Goal: Task Accomplishment & Management: Manage account settings

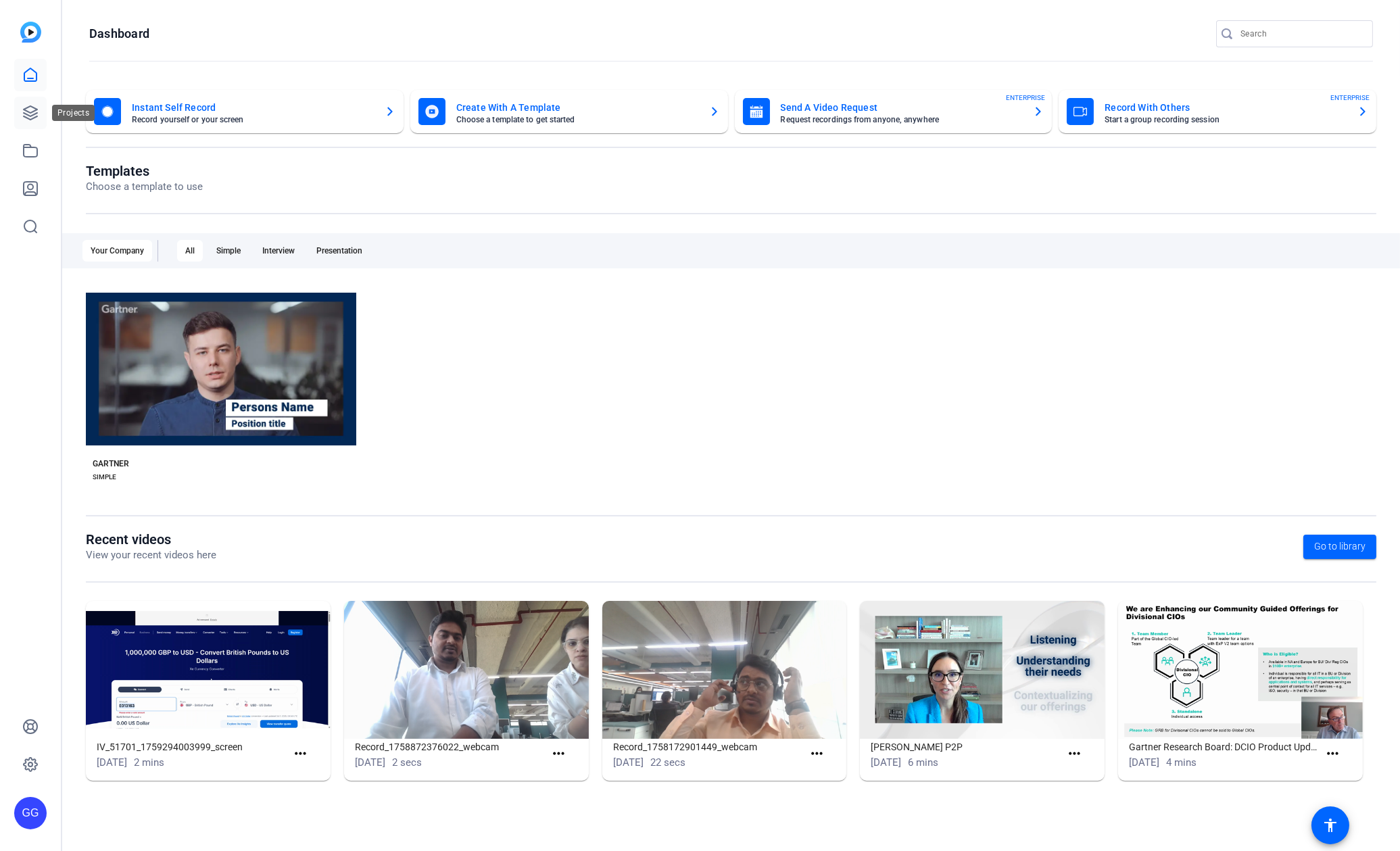
click at [32, 115] on icon at bounding box center [30, 112] width 13 height 13
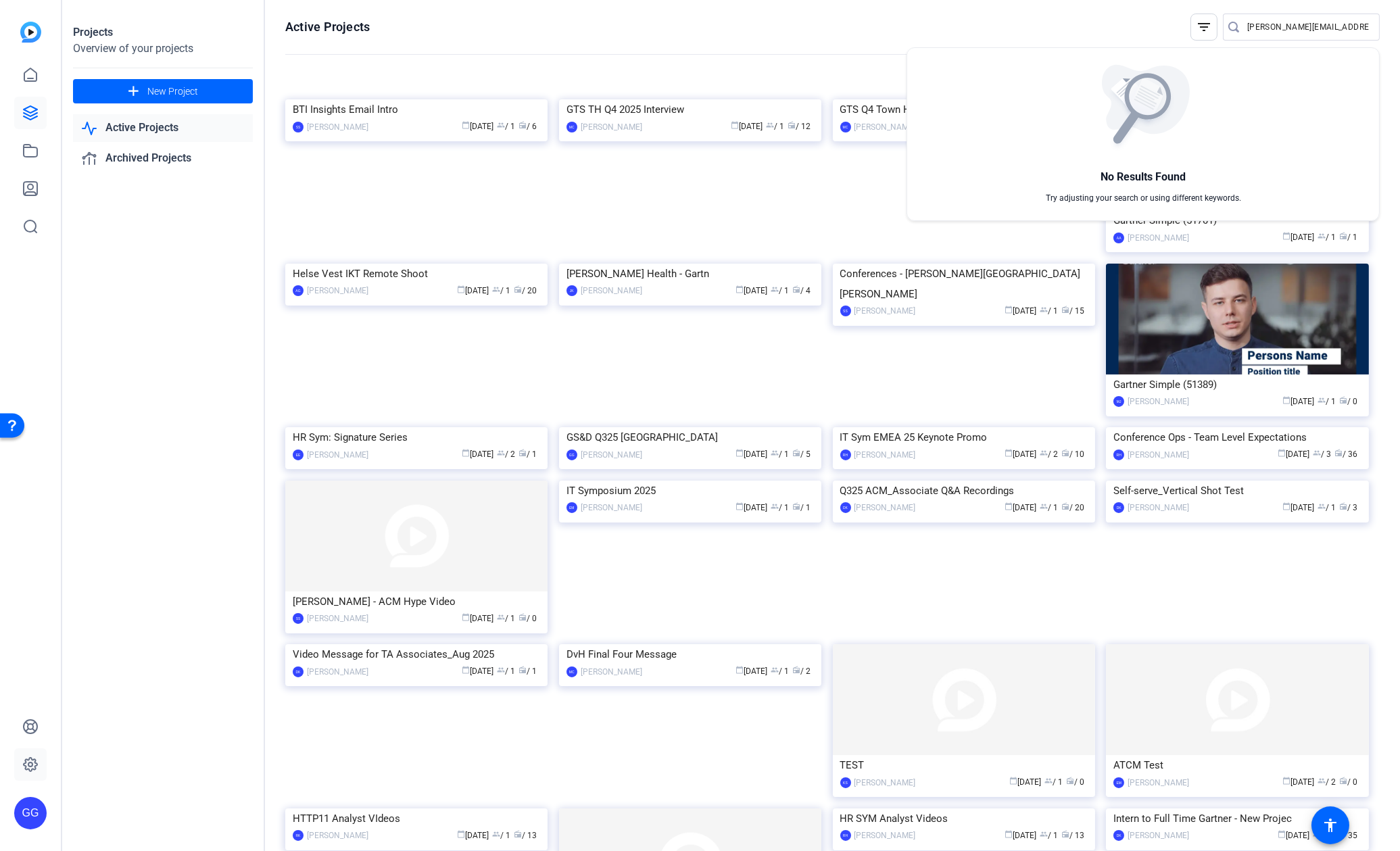
click at [35, 756] on div at bounding box center [700, 426] width 1400 height 851
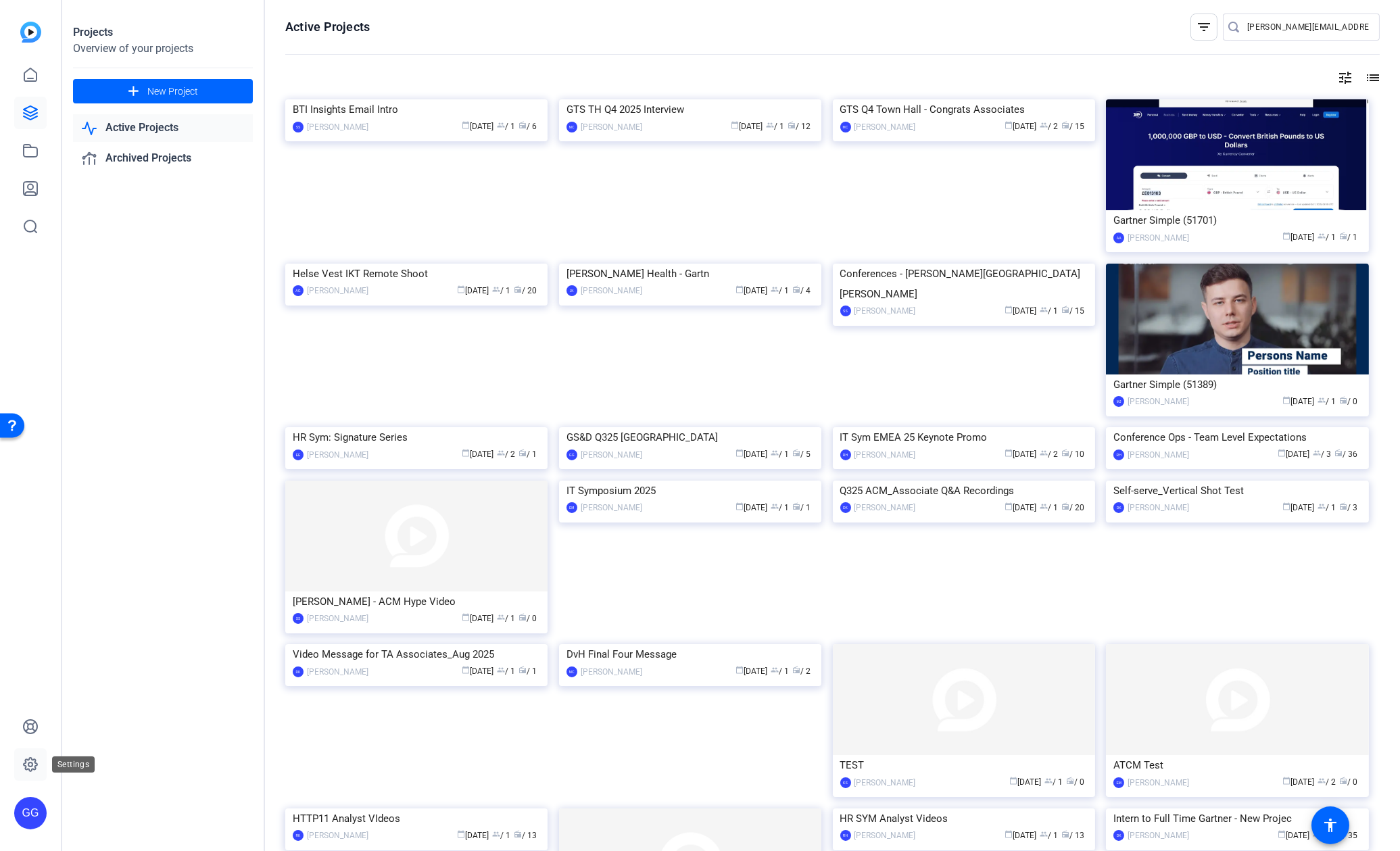
click at [29, 762] on icon at bounding box center [30, 764] width 4 height 4
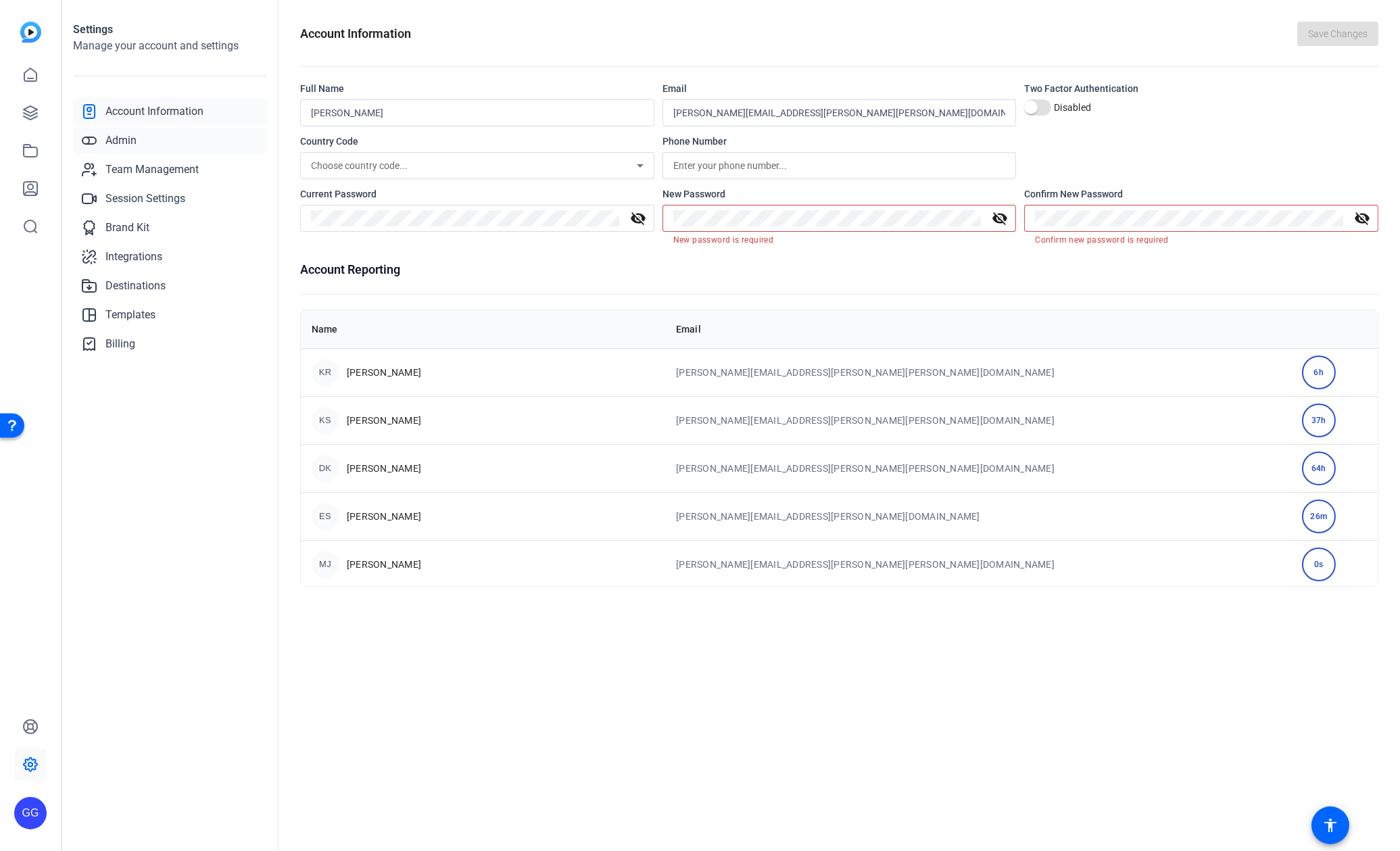
click at [127, 141] on span "Admin" at bounding box center [120, 140] width 31 height 16
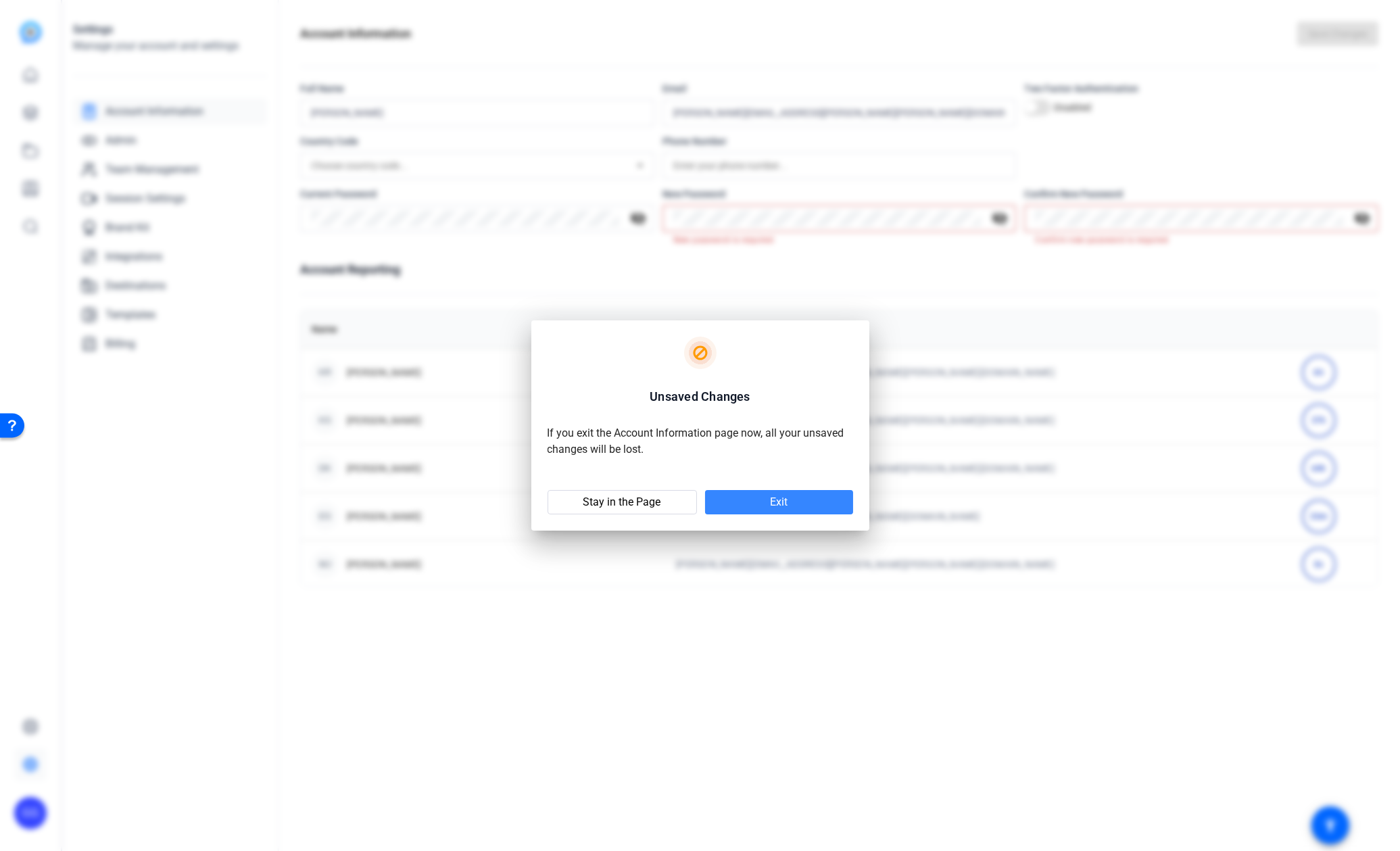
click at [804, 510] on span at bounding box center [779, 502] width 148 height 32
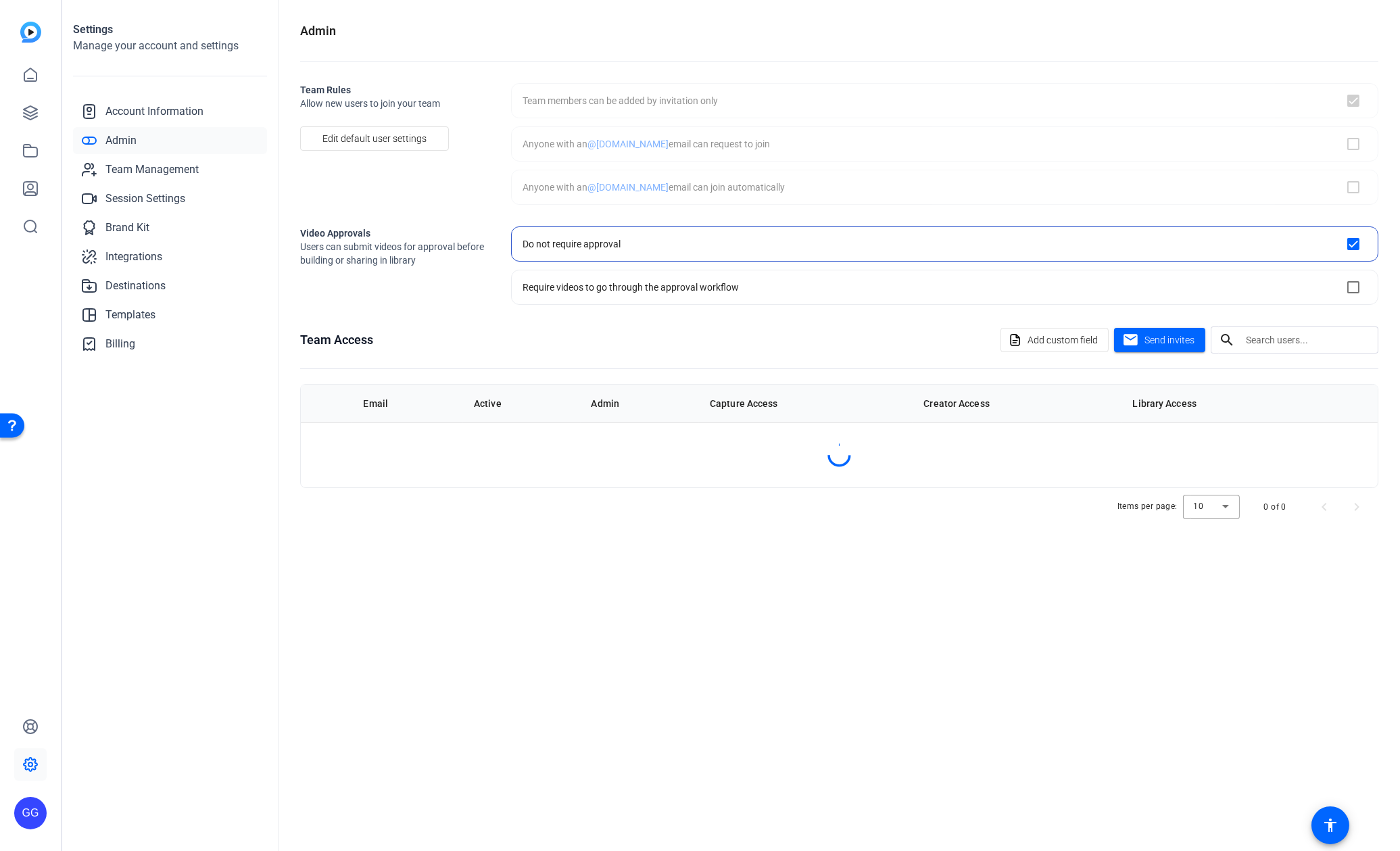
checkbox input "true"
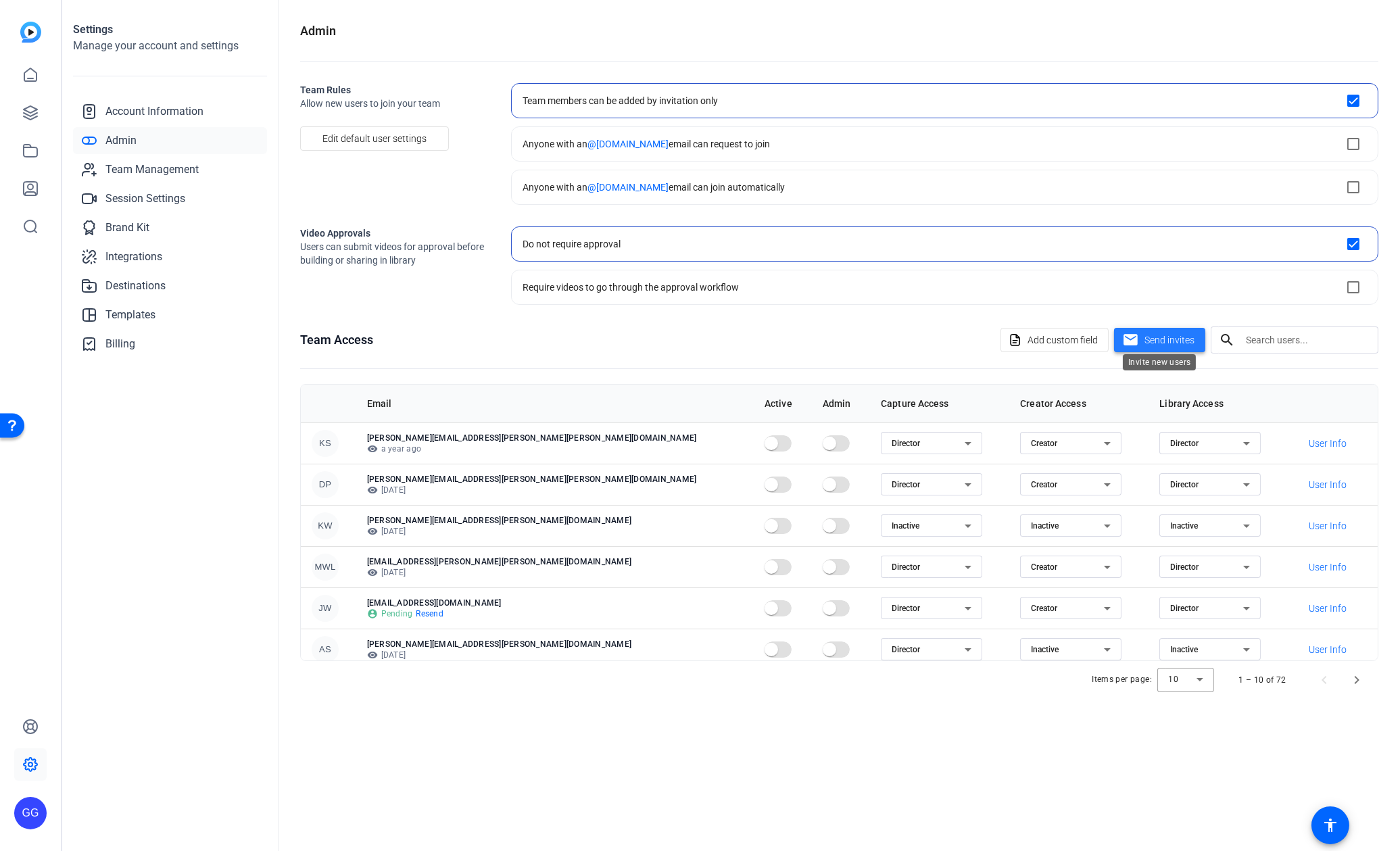
click at [1169, 333] on span "Send invites" at bounding box center [1169, 340] width 50 height 14
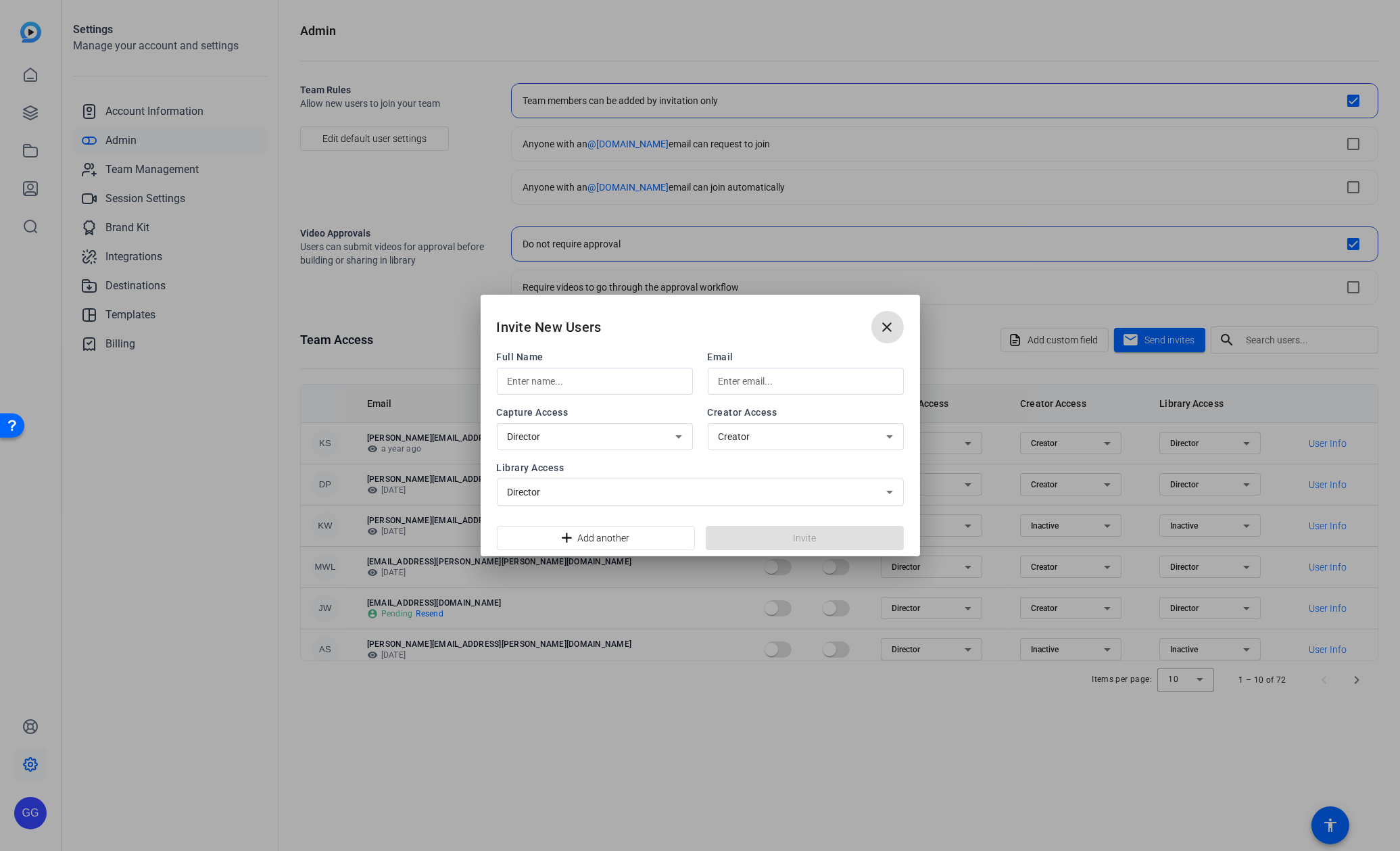
click at [545, 383] on input "text" at bounding box center [594, 381] width 174 height 16
type input "[PERSON_NAME] [PERSON_NAME]"
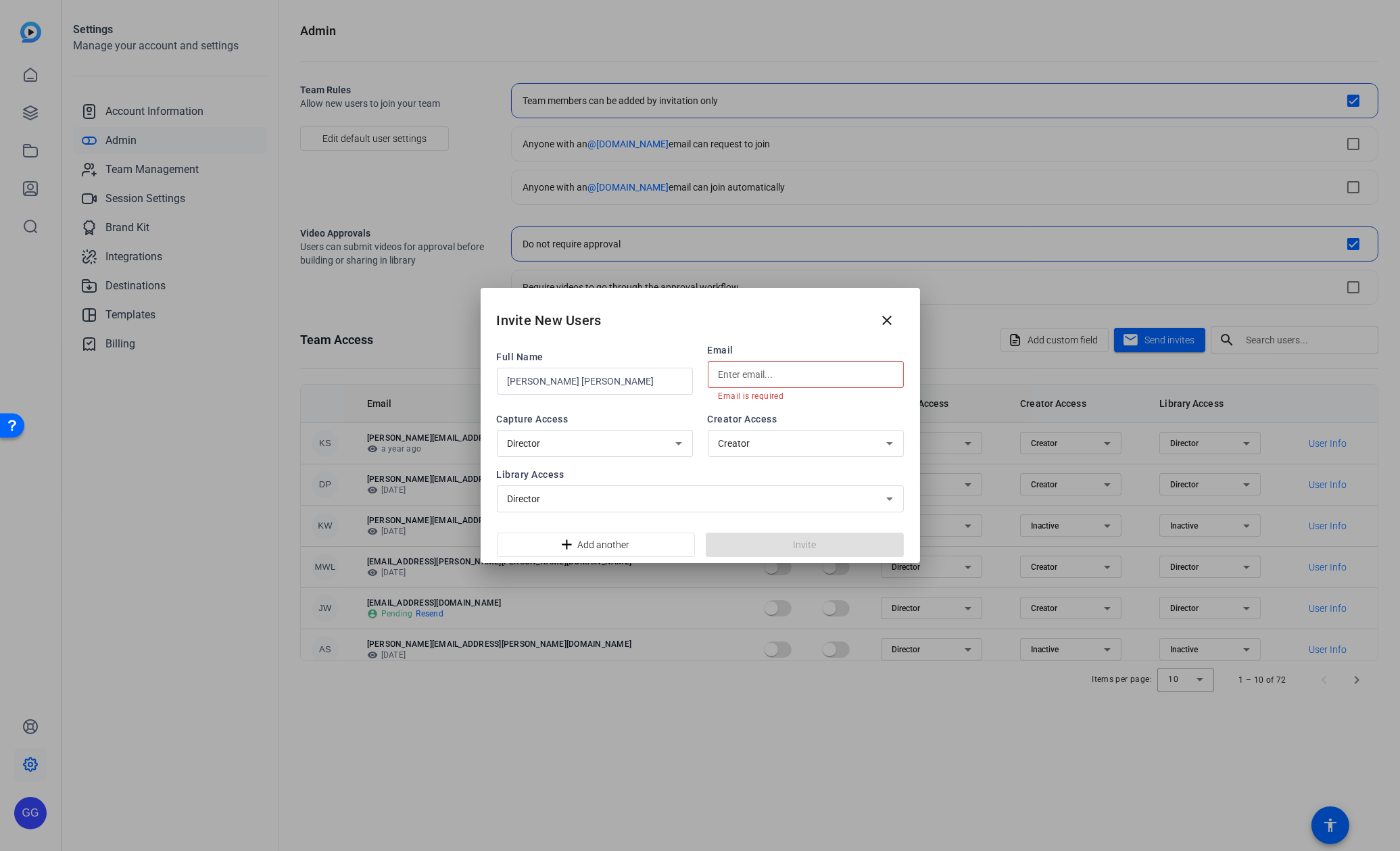
paste input "[PERSON_NAME][EMAIL_ADDRESS][PERSON_NAME][PERSON_NAME][DOMAIN_NAME]"
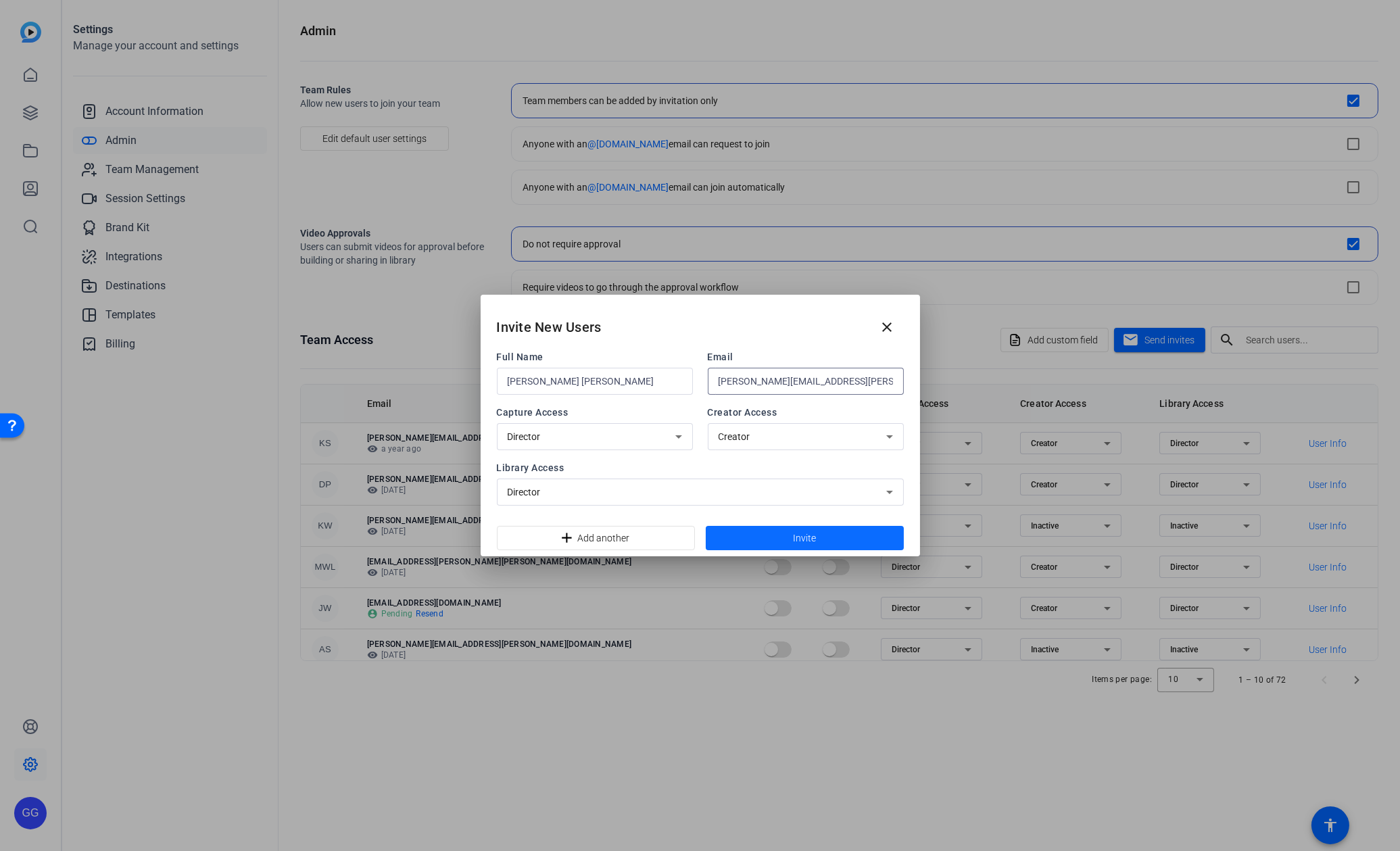
type input "[PERSON_NAME][EMAIL_ADDRESS][PERSON_NAME][PERSON_NAME][DOMAIN_NAME]"
click at [826, 531] on span at bounding box center [805, 538] width 198 height 32
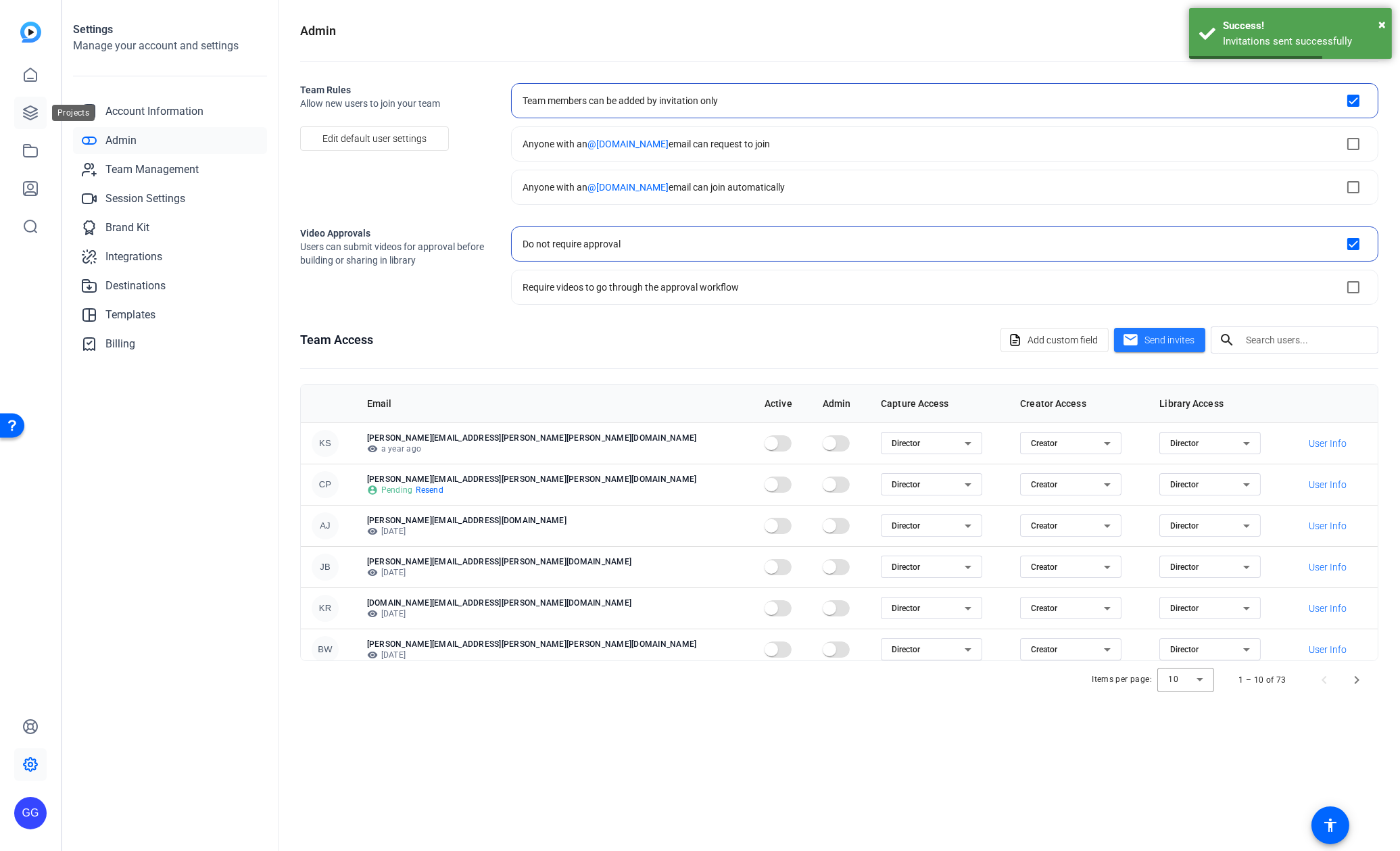
click at [24, 111] on icon at bounding box center [30, 112] width 16 height 16
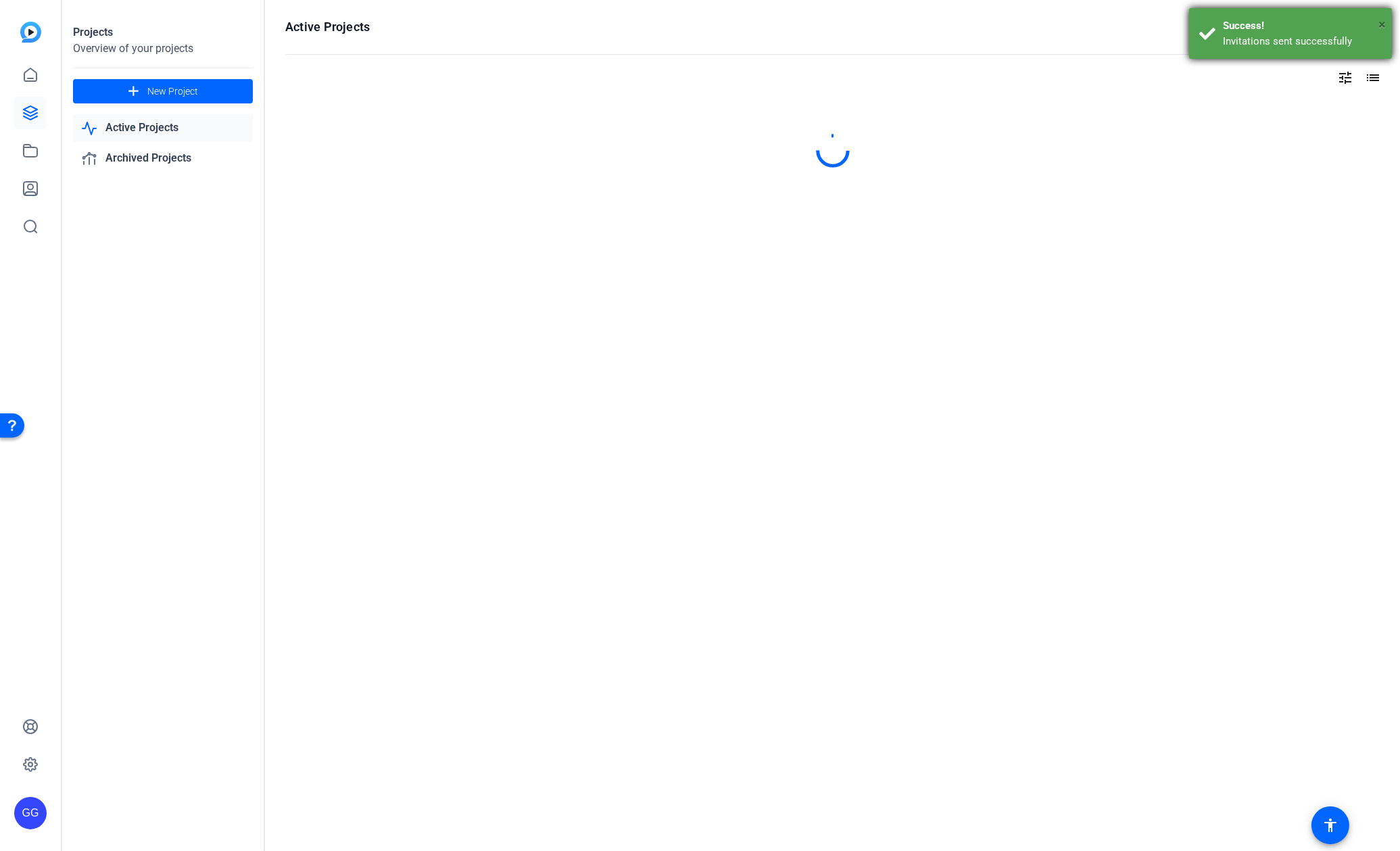
click at [1386, 21] on span "×" at bounding box center [1381, 24] width 7 height 16
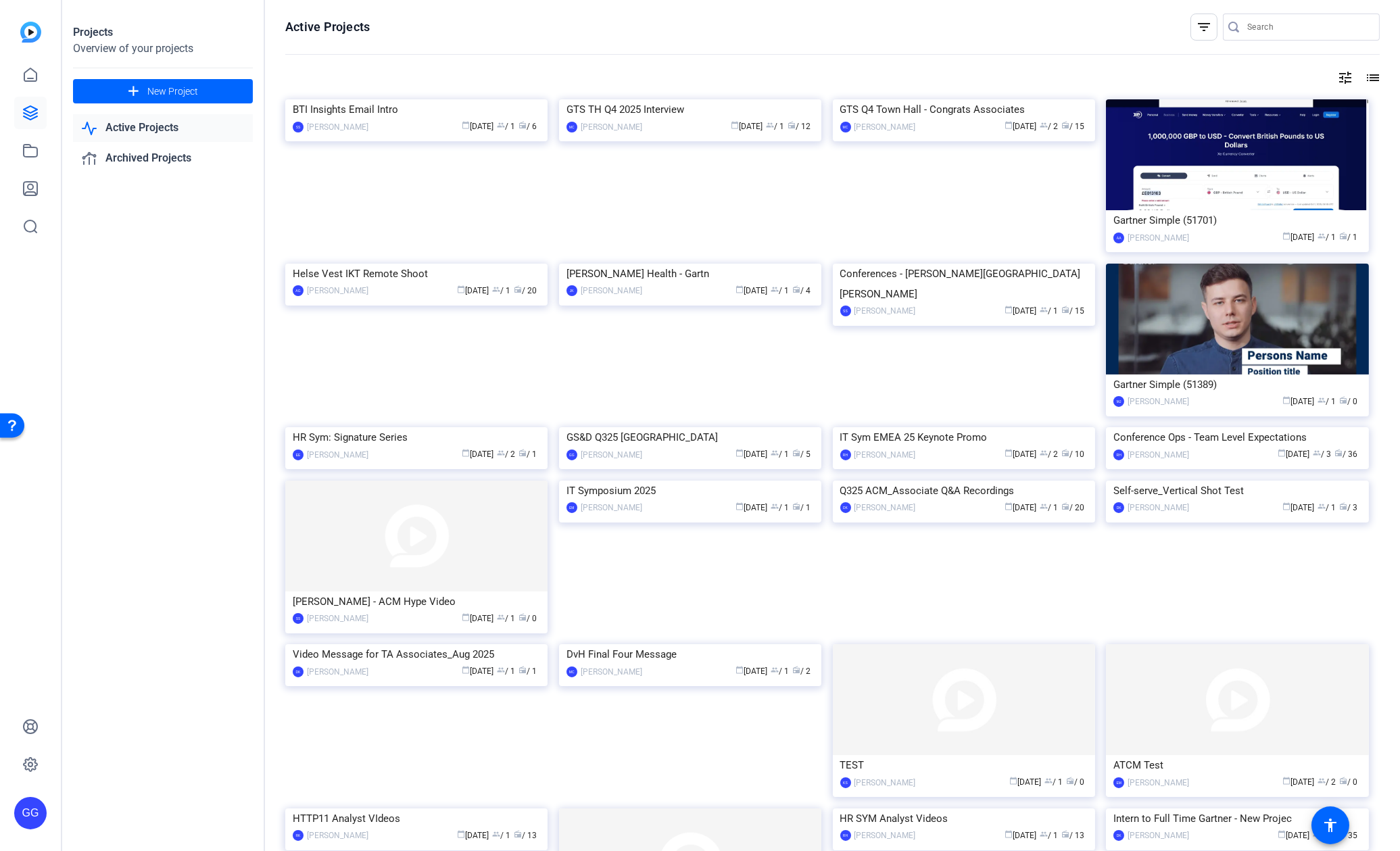
click at [1272, 31] on input "Search" at bounding box center [1307, 27] width 121 height 16
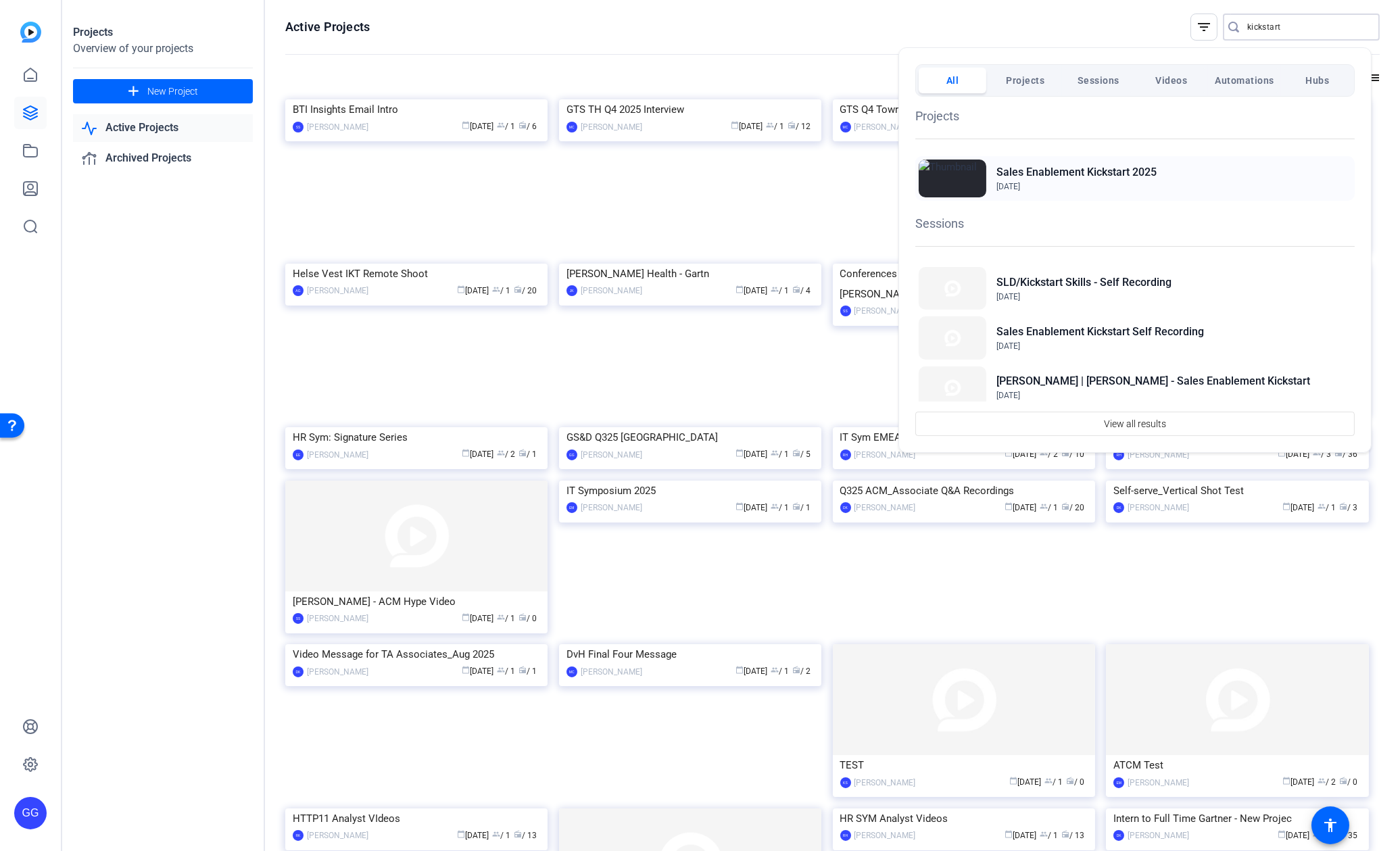
type input "kickstart"
click at [1118, 172] on h2 "Sales Enablement Kickstart 2025" at bounding box center [1076, 172] width 161 height 16
click at [766, 36] on div at bounding box center [700, 426] width 1400 height 851
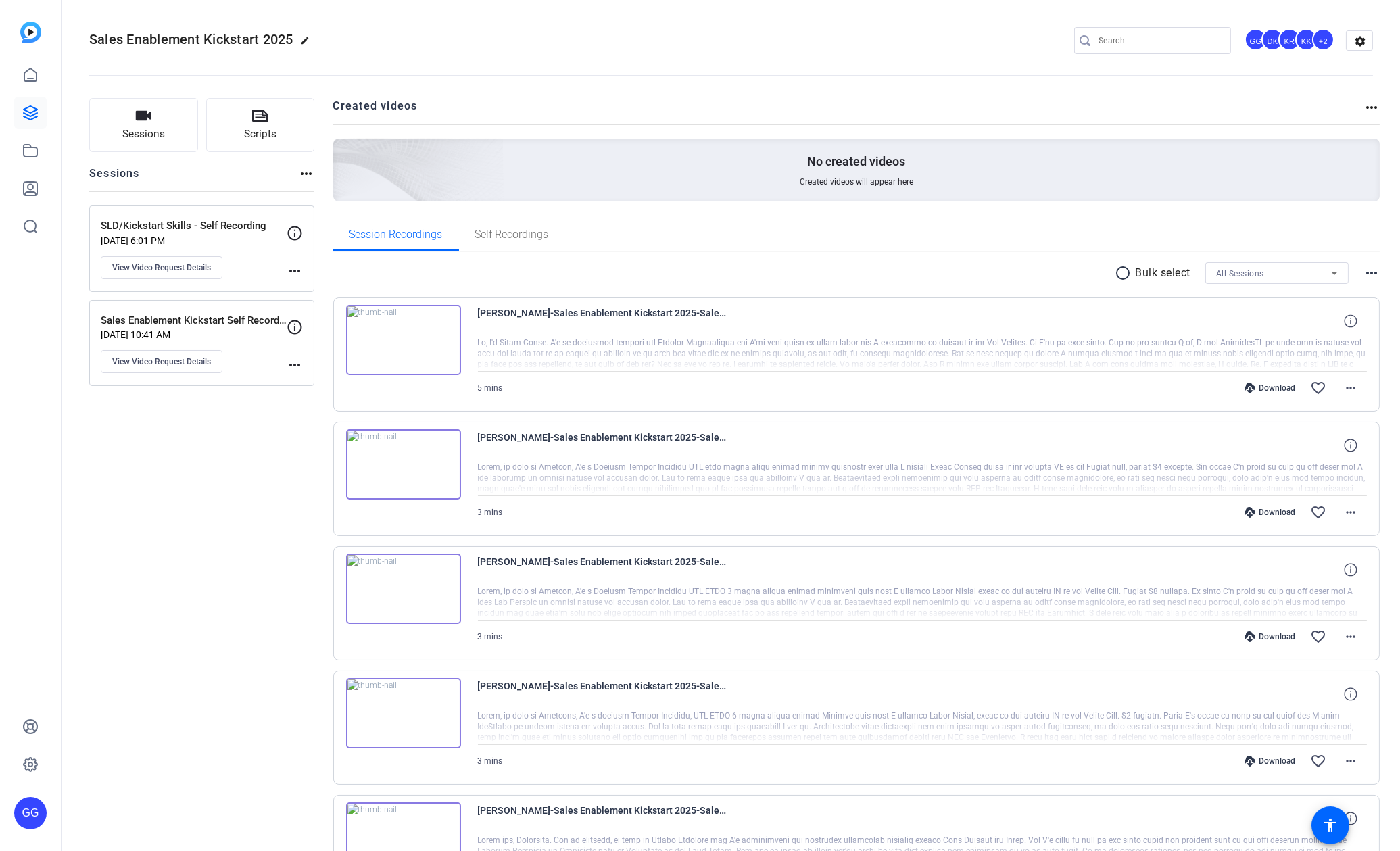
type input "[PERSON_NAME][EMAIL_ADDRESS][PERSON_NAME][PERSON_NAME][DOMAIN_NAME]"
click at [1317, 37] on div "+2" at bounding box center [1322, 39] width 22 height 22
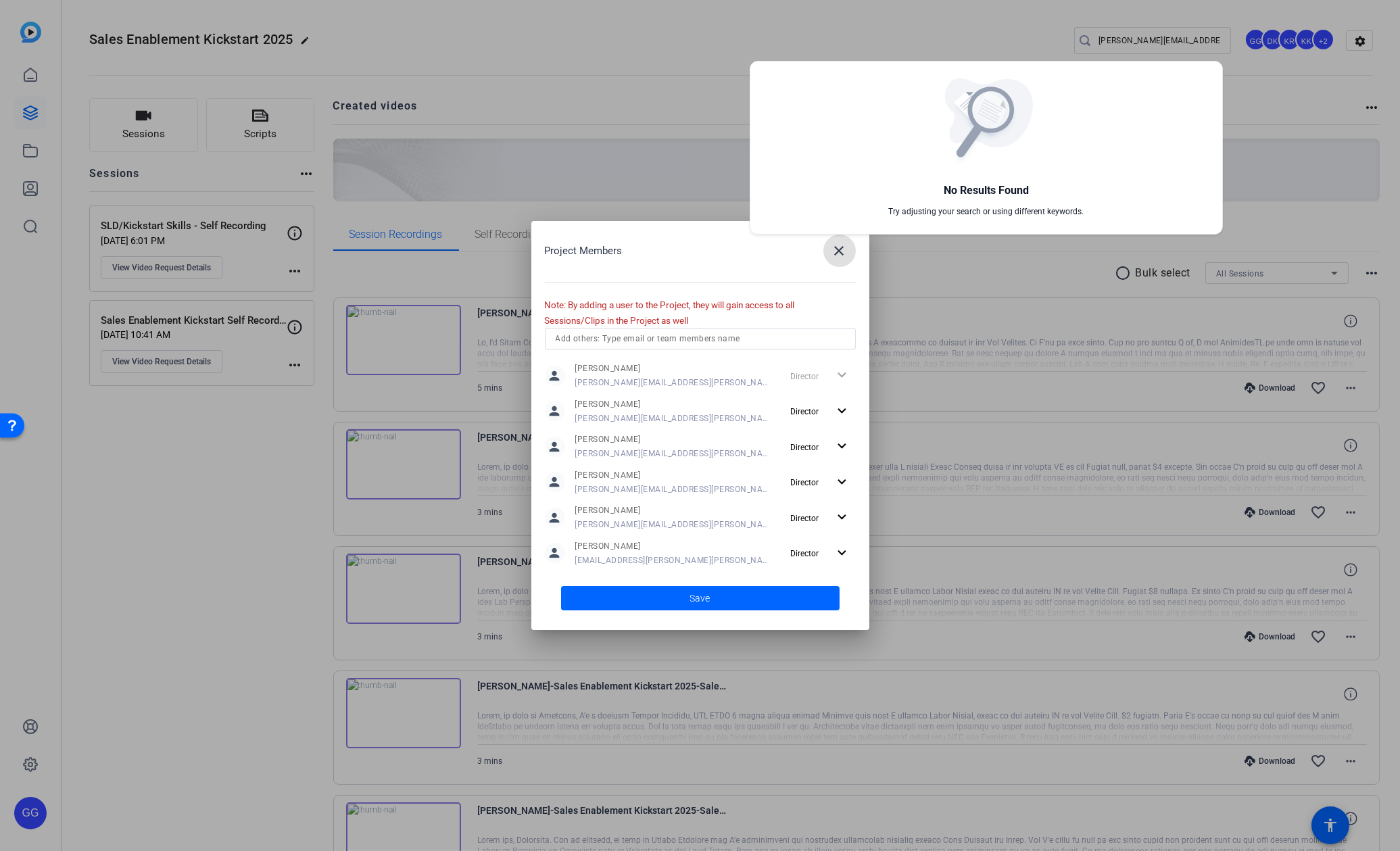
click at [702, 336] on div at bounding box center [700, 426] width 1400 height 851
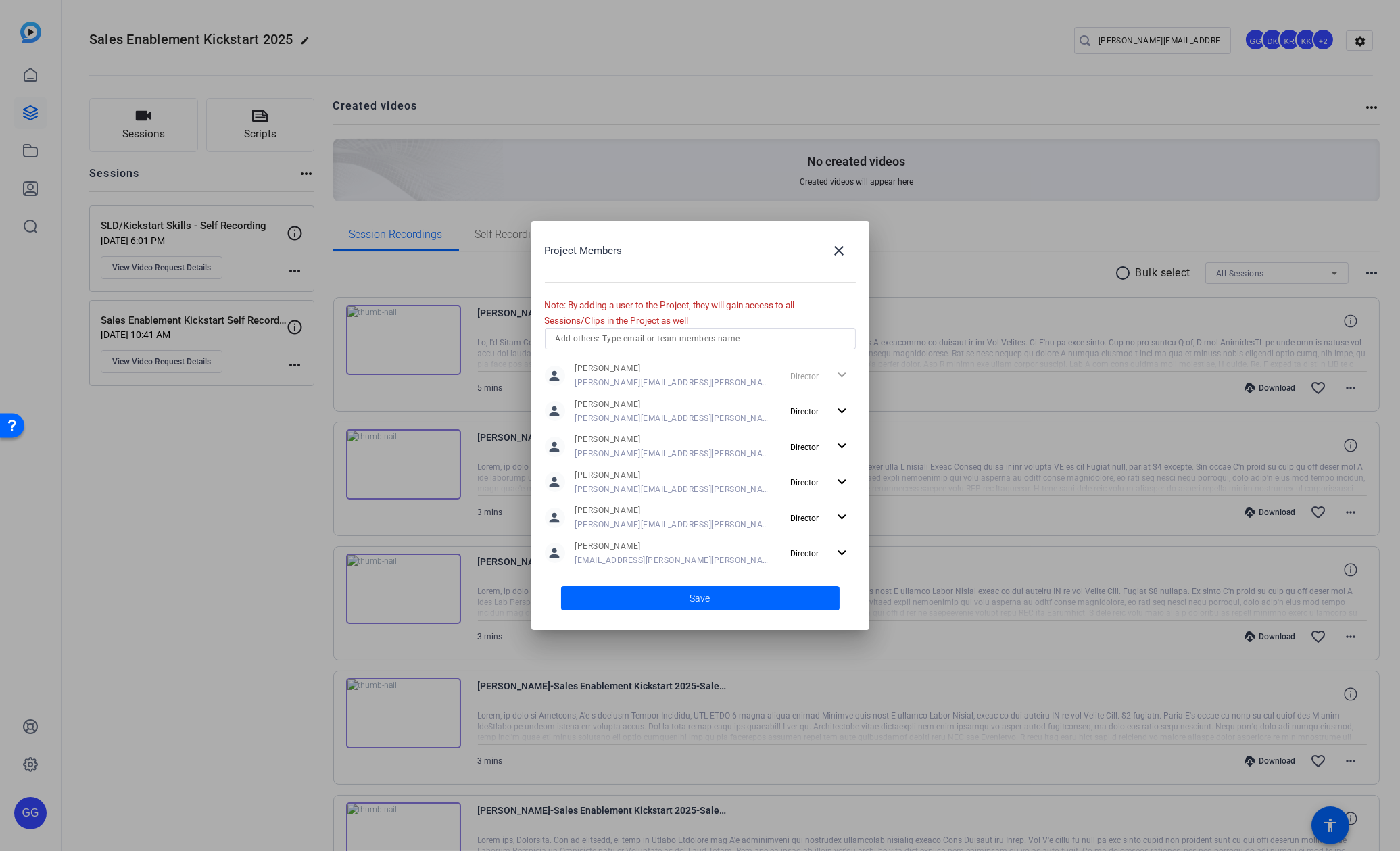
click at [704, 341] on input "text" at bounding box center [700, 338] width 289 height 16
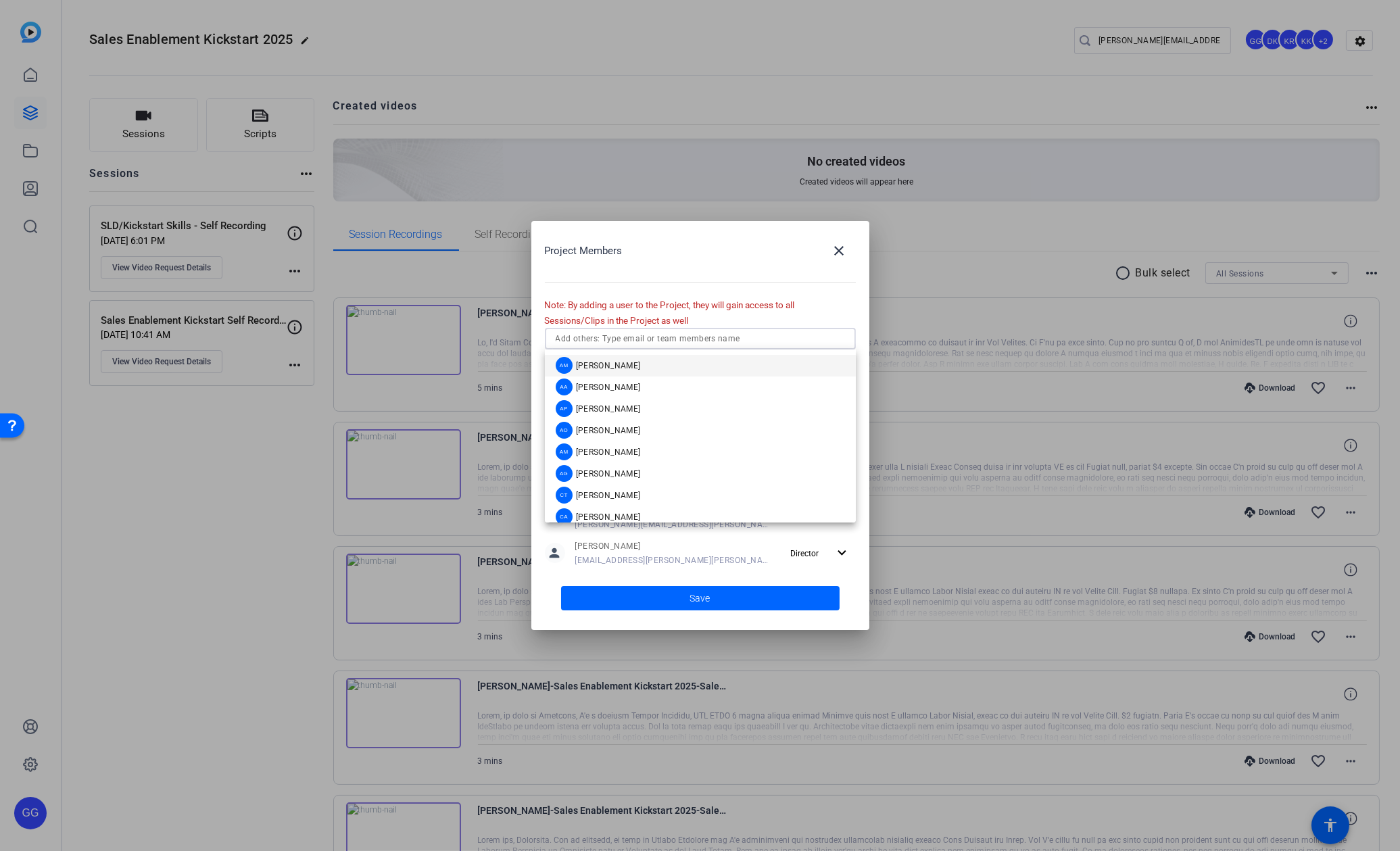
click at [845, 338] on div at bounding box center [845, 338] width 0 height 0
click at [734, 337] on input "text" at bounding box center [700, 338] width 289 height 16
click at [657, 338] on input "text" at bounding box center [700, 338] width 289 height 16
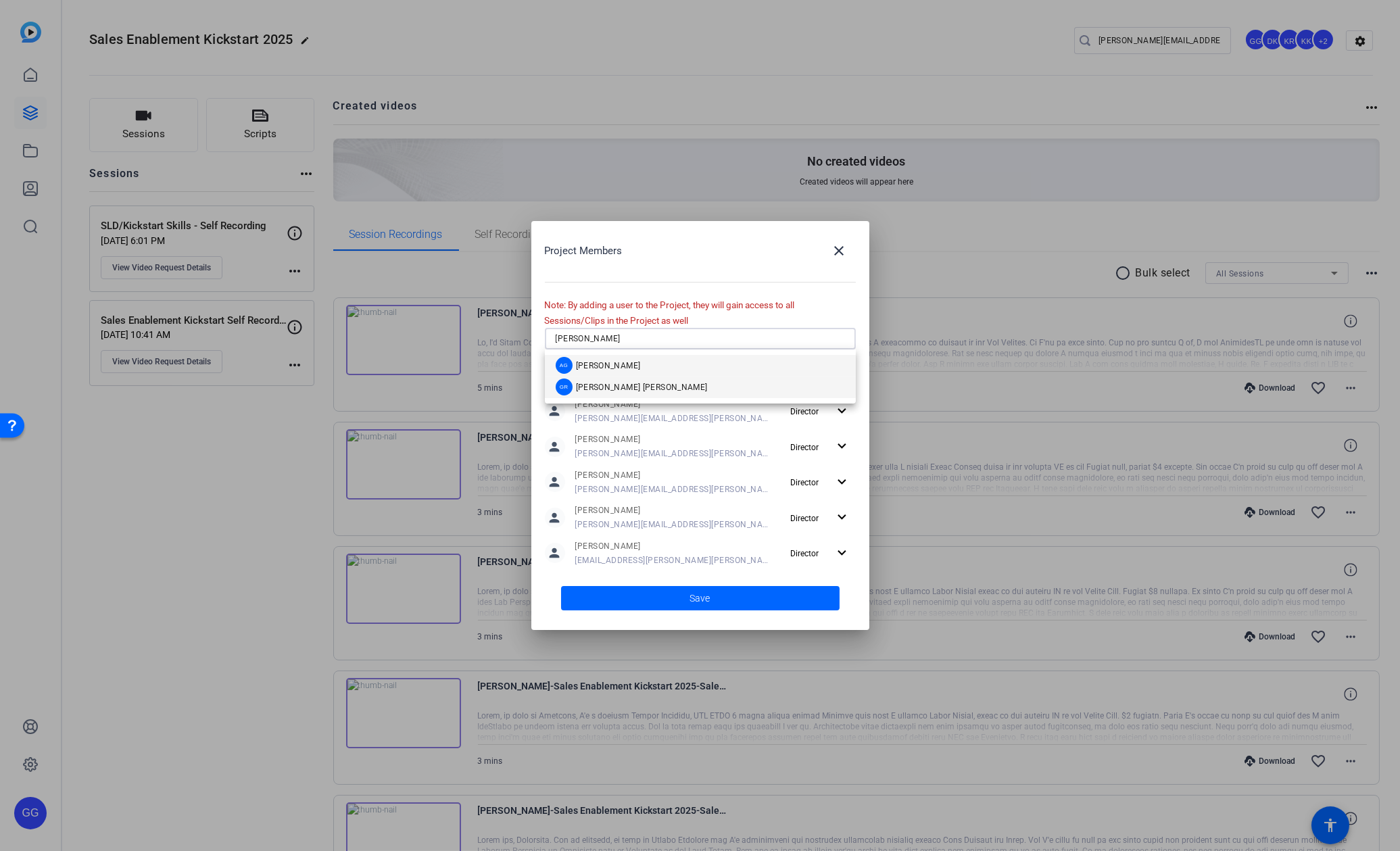
type input "[PERSON_NAME]"
click at [599, 391] on div "[PERSON_NAME]" at bounding box center [632, 386] width 152 height 17
click at [680, 597] on span at bounding box center [700, 598] width 278 height 32
